Goal: Transaction & Acquisition: Purchase product/service

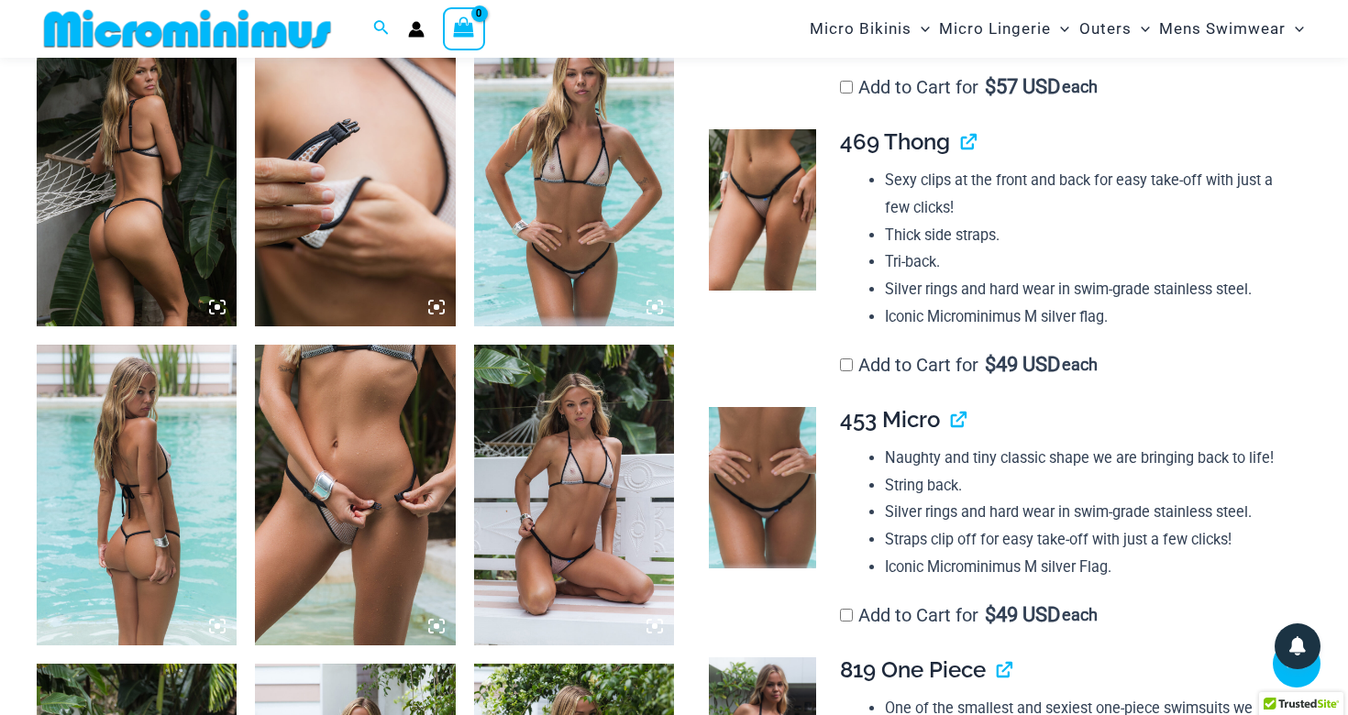
scroll to position [1121, 0]
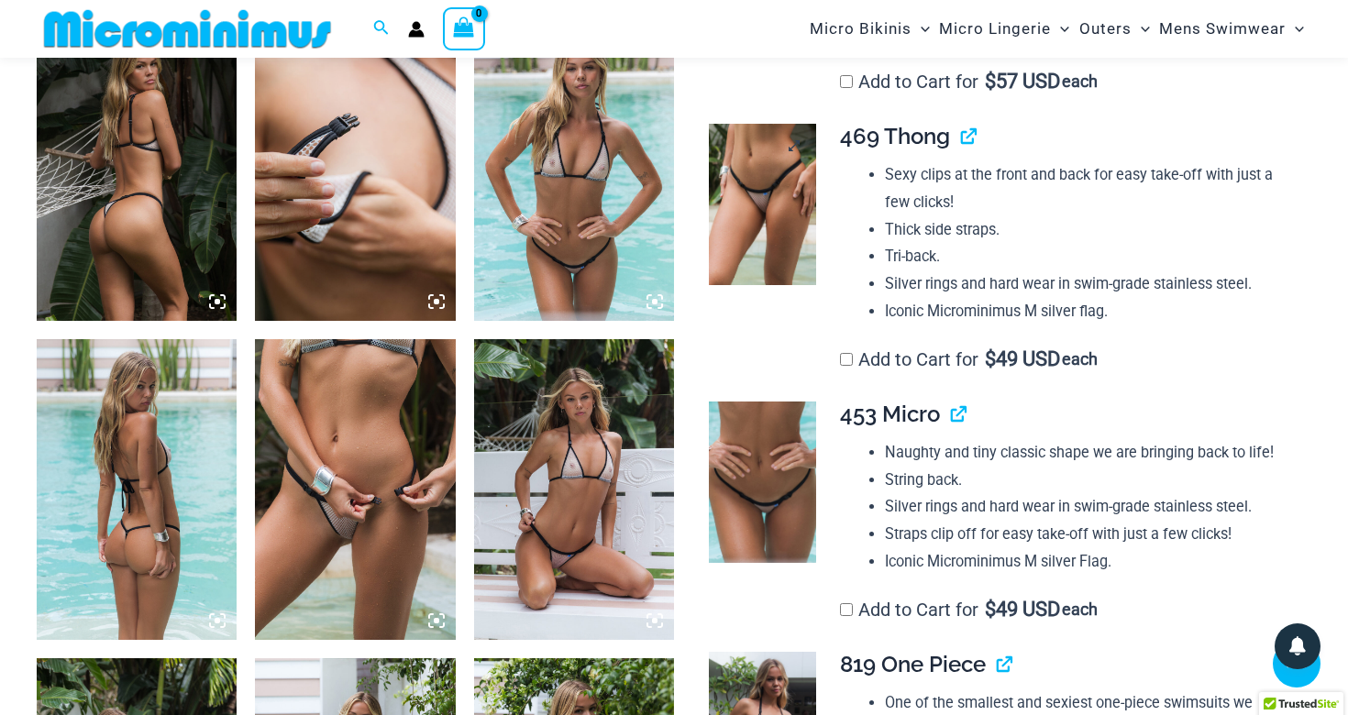
click at [787, 175] on img at bounding box center [762, 204] width 107 height 161
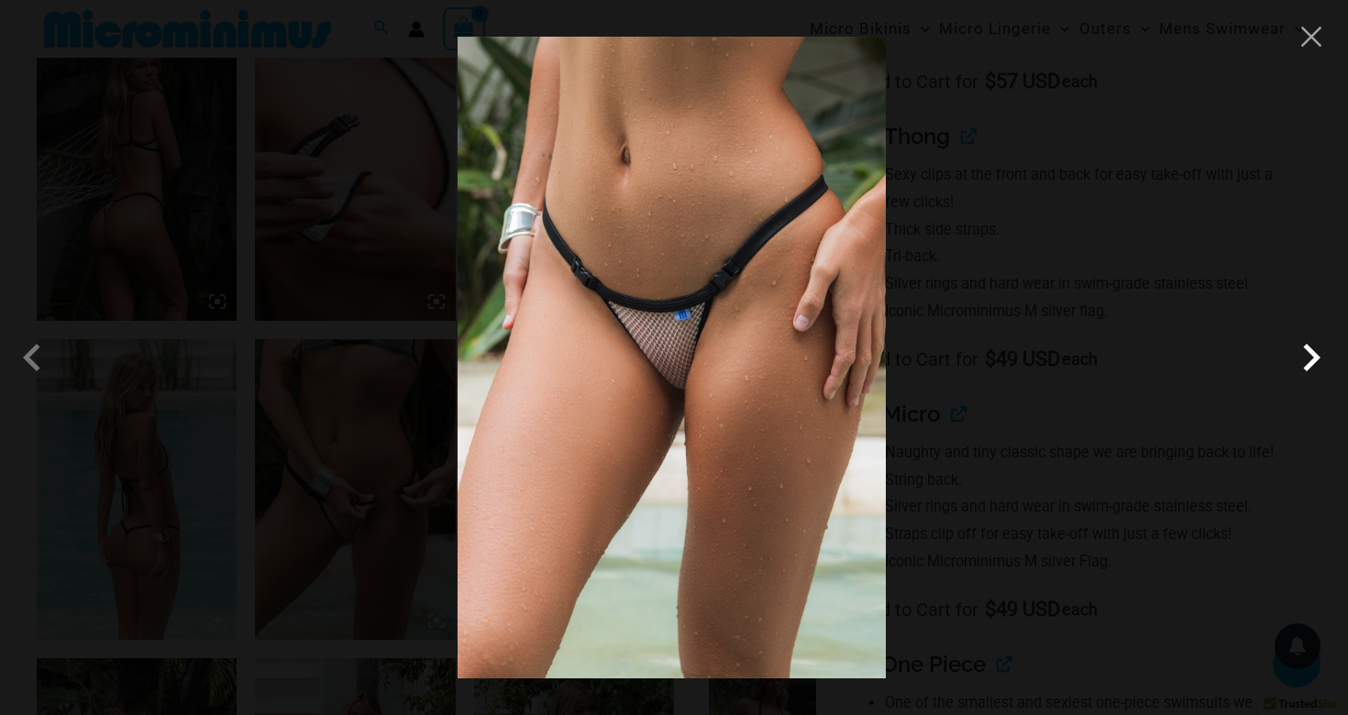
click at [1307, 363] on span at bounding box center [1311, 357] width 55 height 55
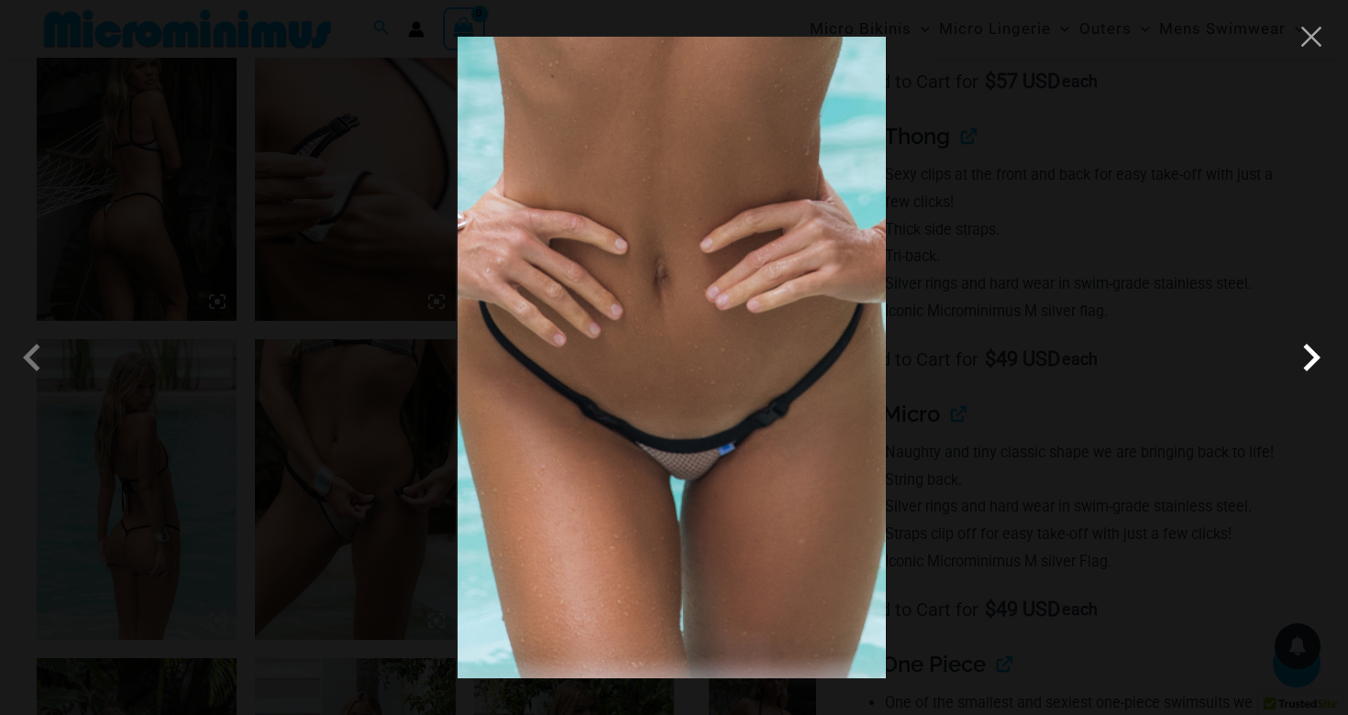
click at [1307, 363] on span at bounding box center [1311, 357] width 55 height 55
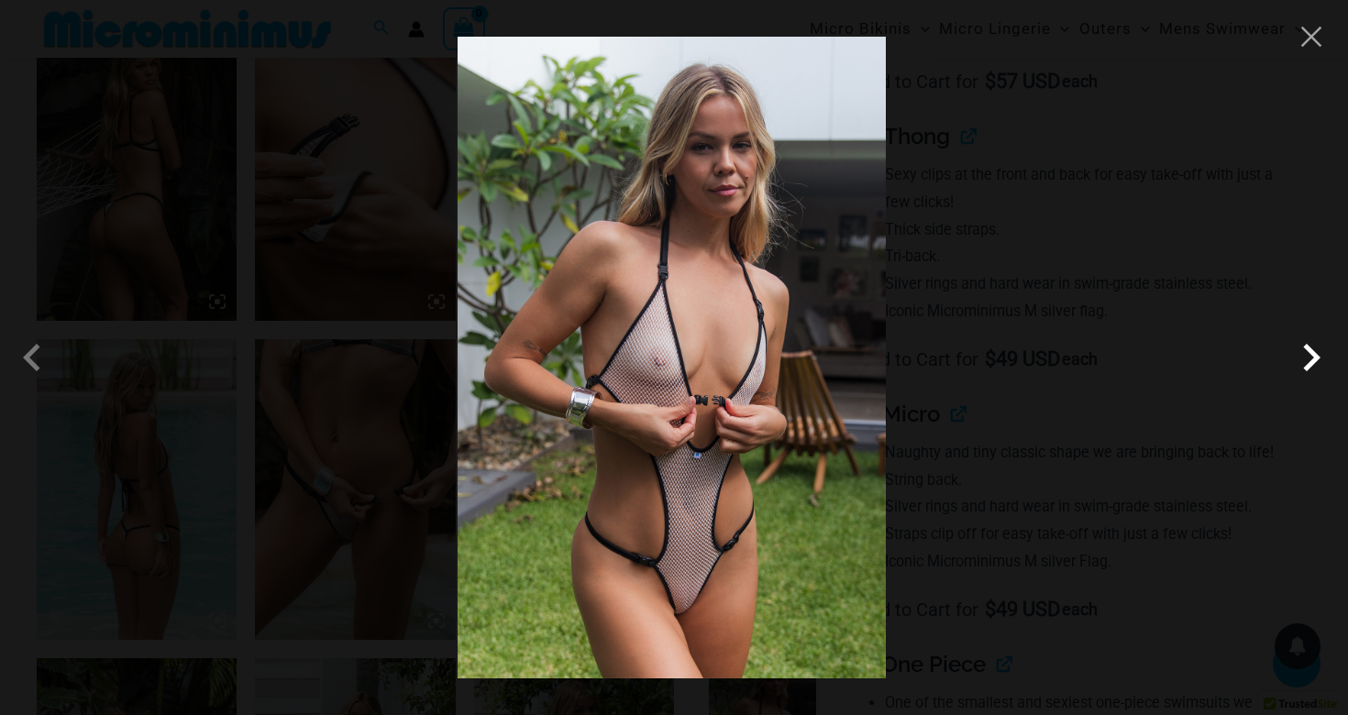
click at [1307, 363] on span at bounding box center [1311, 357] width 55 height 55
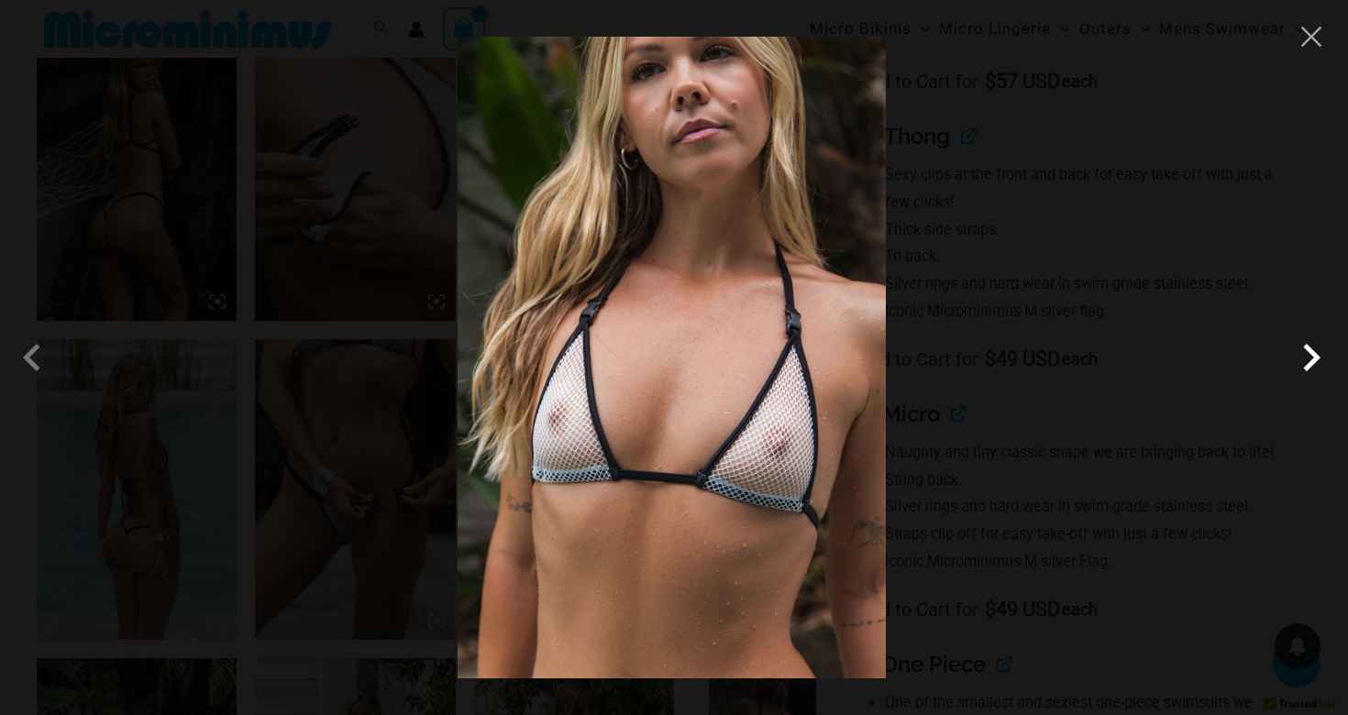
click at [1307, 363] on span at bounding box center [1311, 357] width 55 height 55
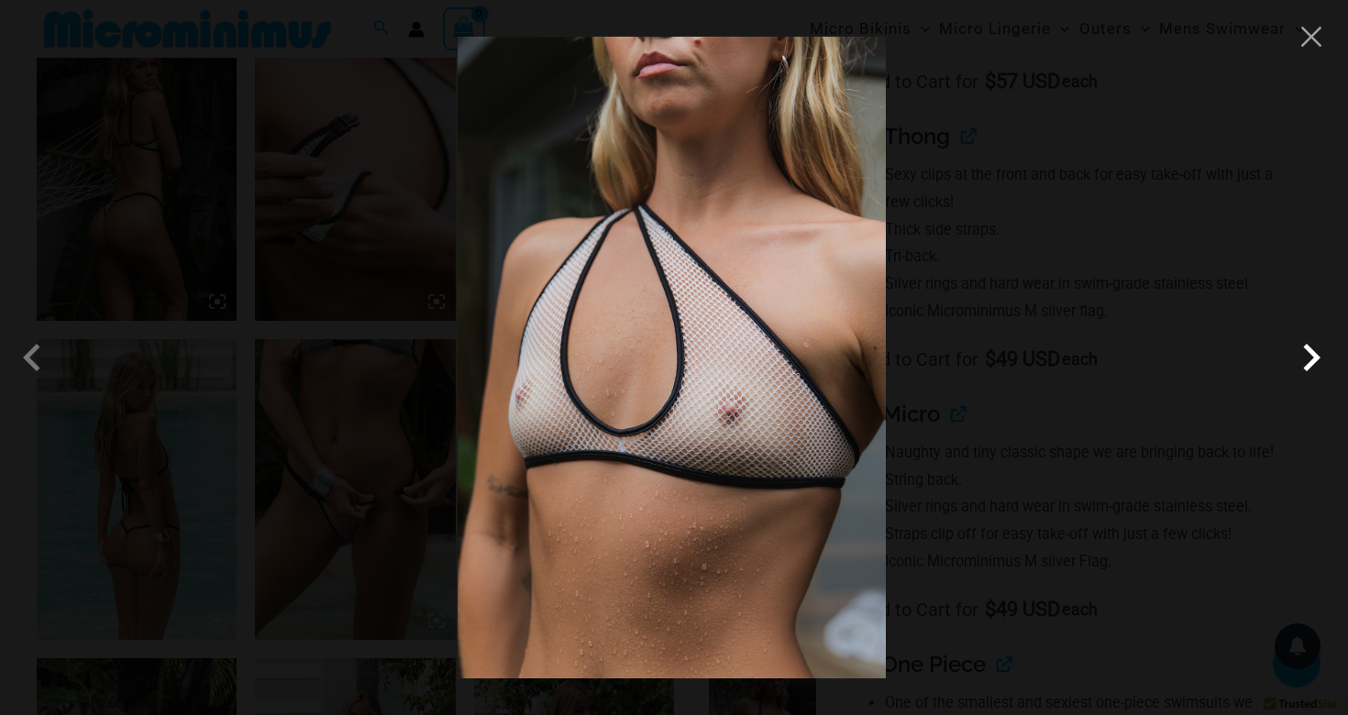
click at [1307, 363] on span at bounding box center [1311, 357] width 55 height 55
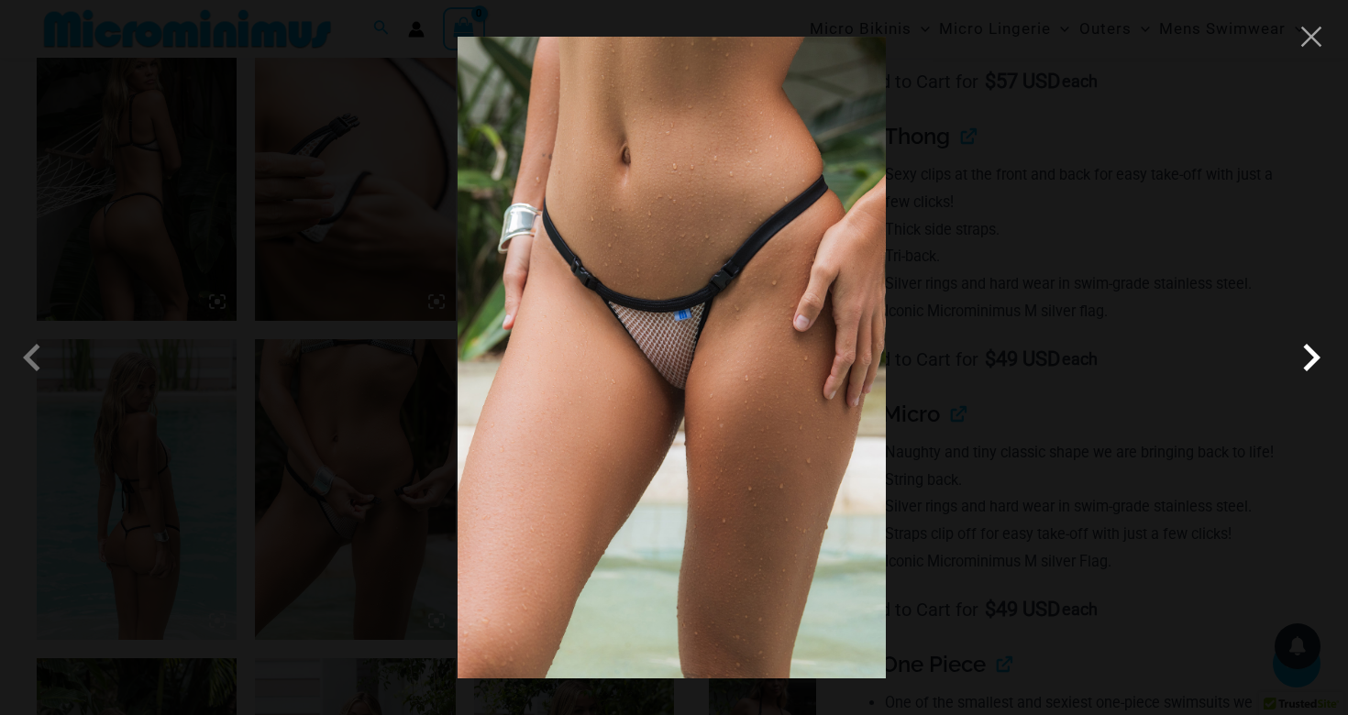
click at [1307, 363] on span at bounding box center [1311, 357] width 55 height 55
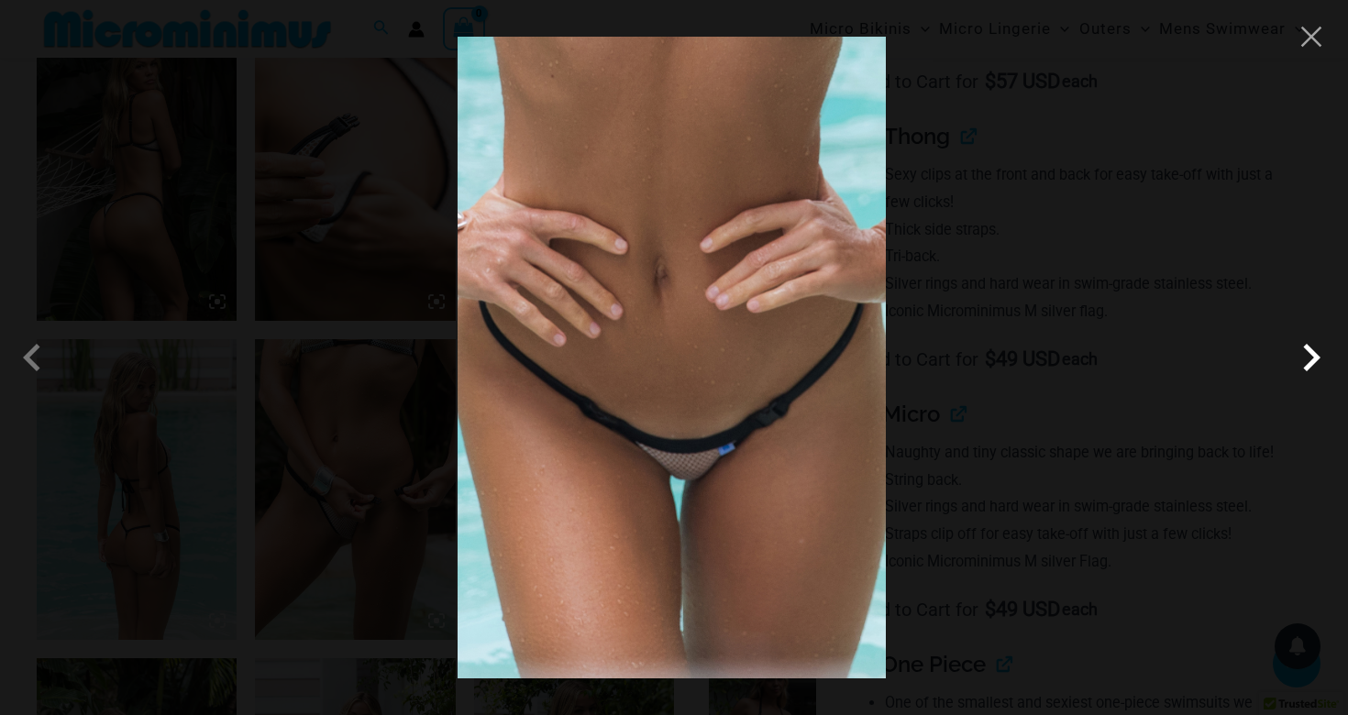
click at [1307, 363] on span at bounding box center [1311, 357] width 55 height 55
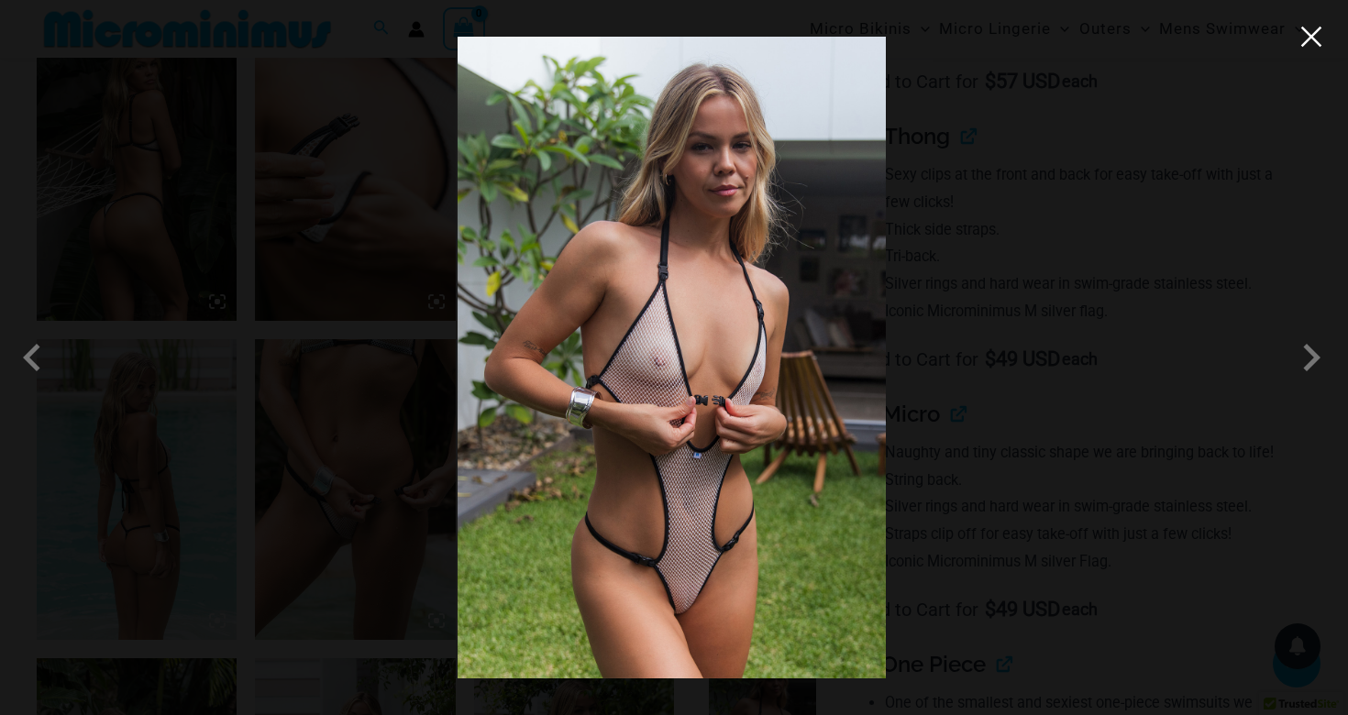
click at [1312, 37] on button "Close" at bounding box center [1312, 37] width 28 height 28
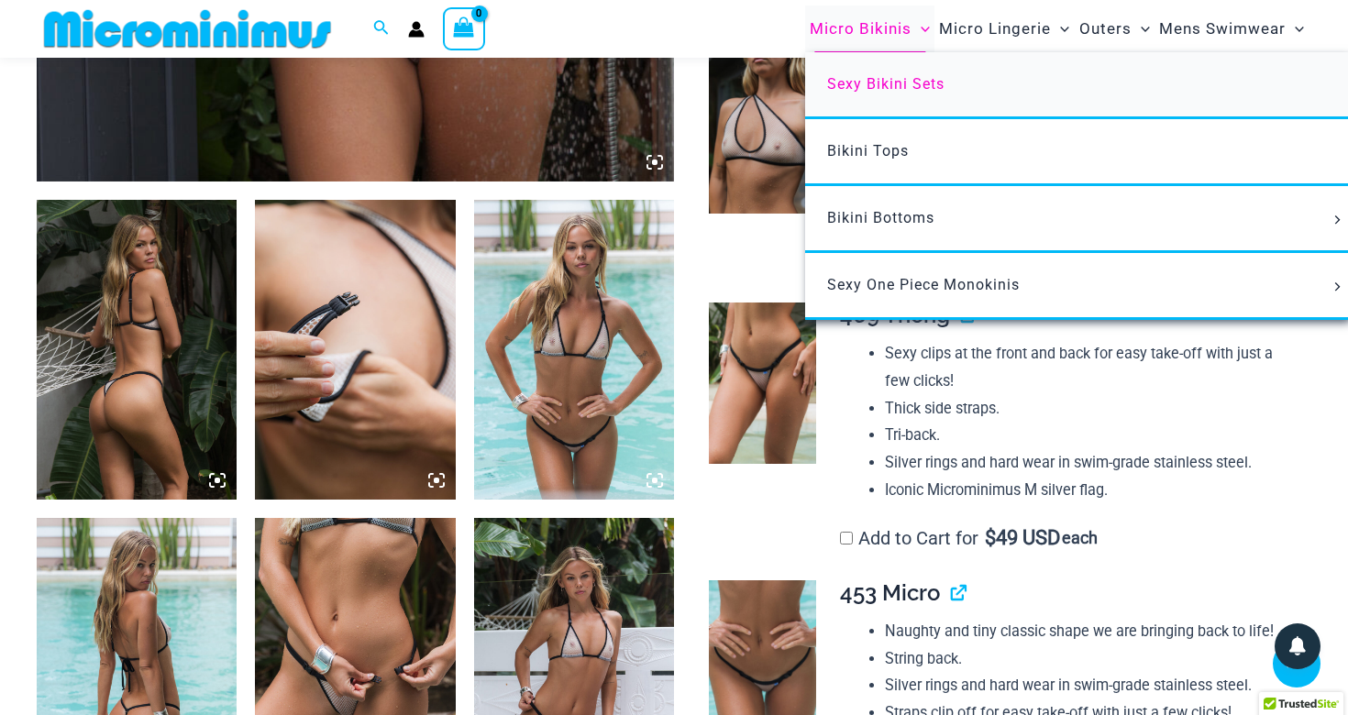
scroll to position [926, 0]
